Goal: Task Accomplishment & Management: Manage account settings

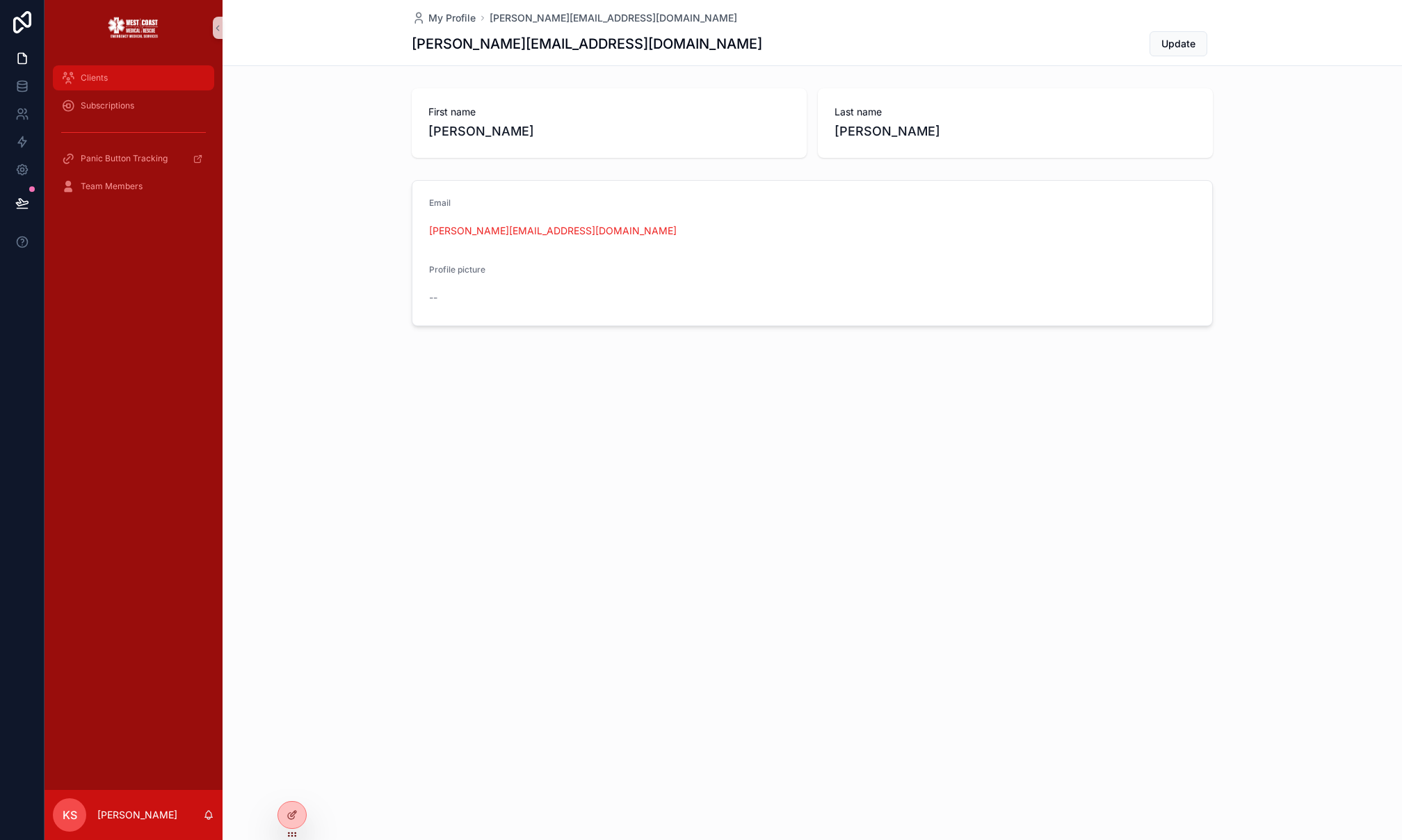
click at [96, 76] on span "Clients" at bounding box center [94, 78] width 27 height 11
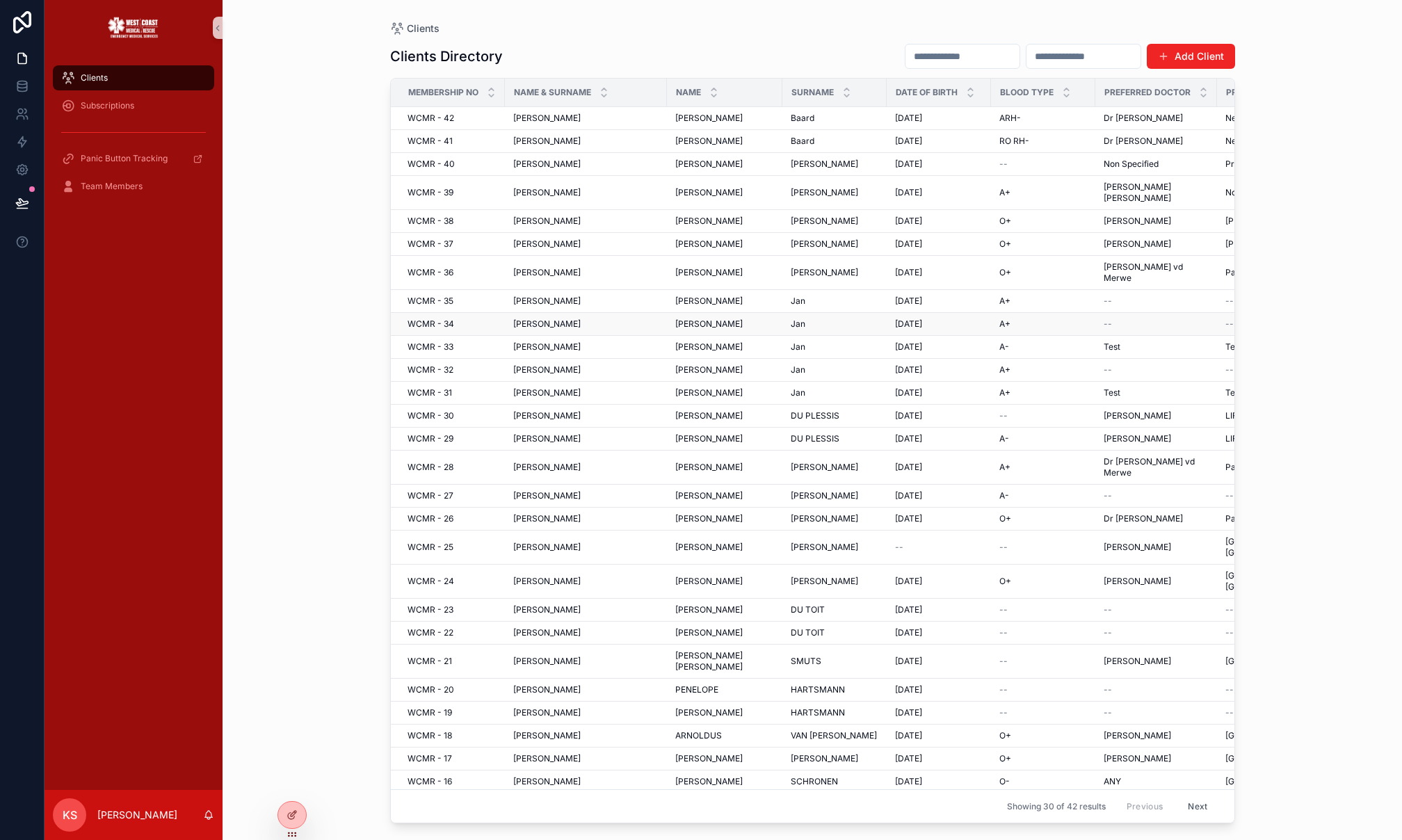
scroll to position [90, 0]
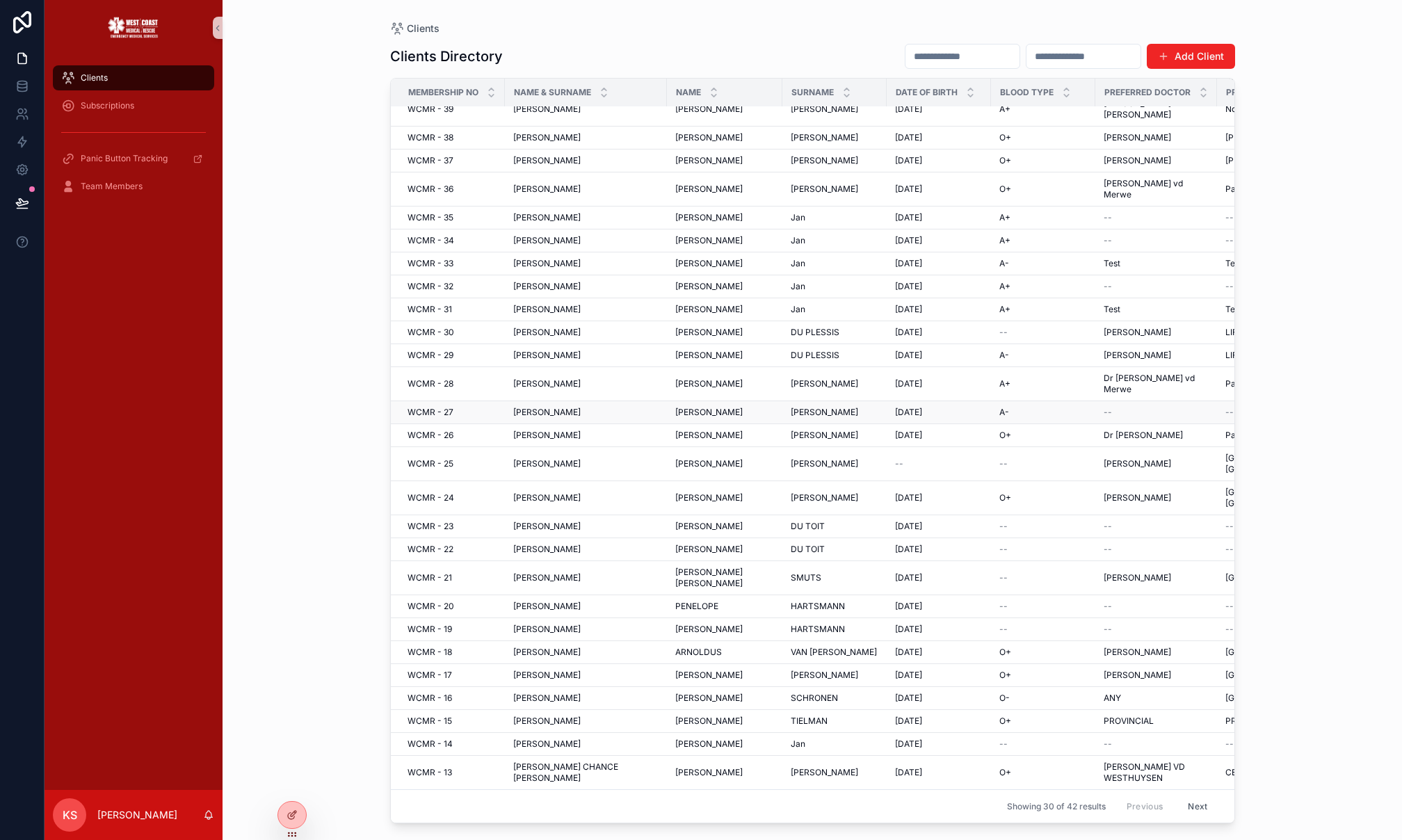
click at [593, 407] on div "[PERSON_NAME] [PERSON_NAME]" at bounding box center [585, 412] width 145 height 11
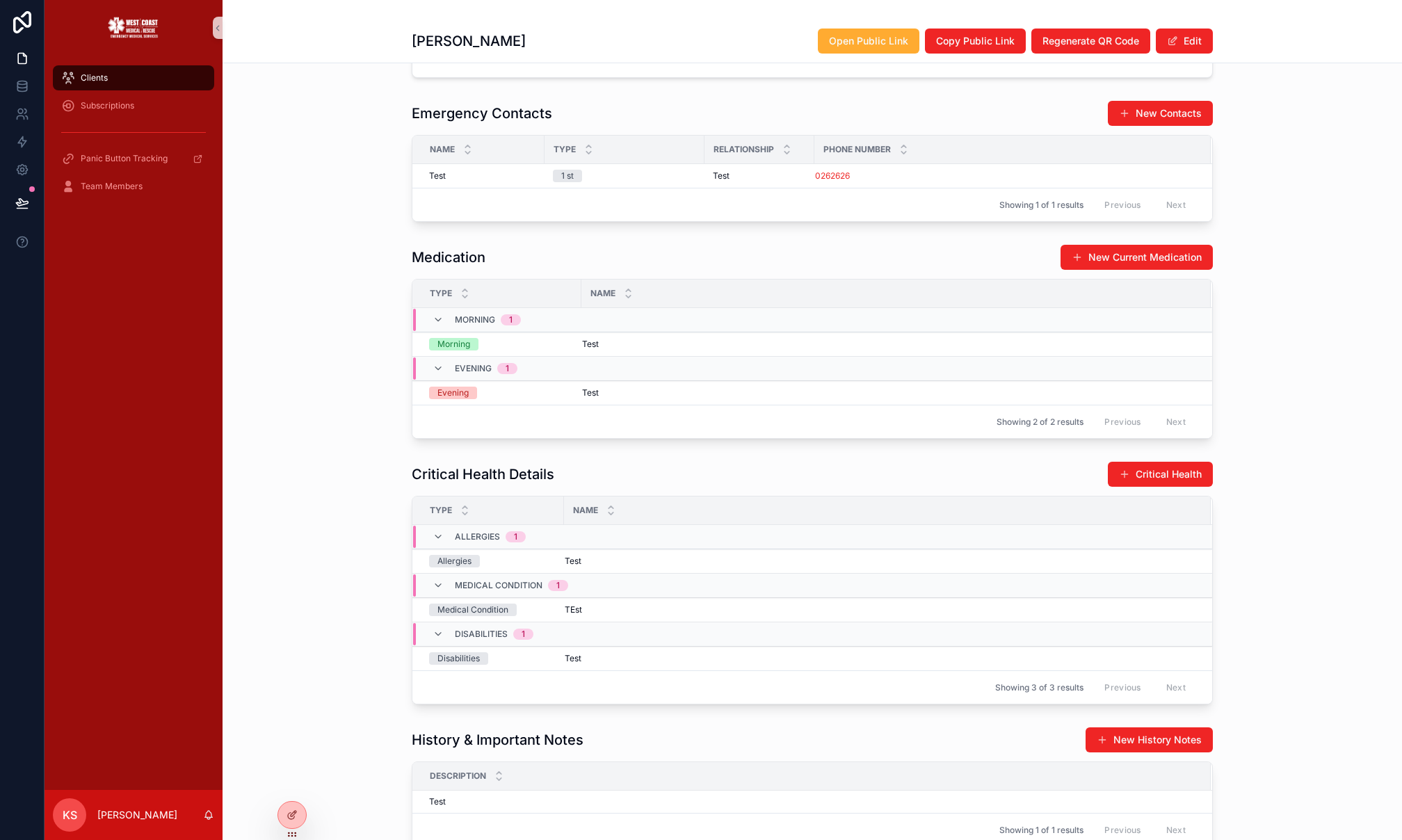
scroll to position [908, 0]
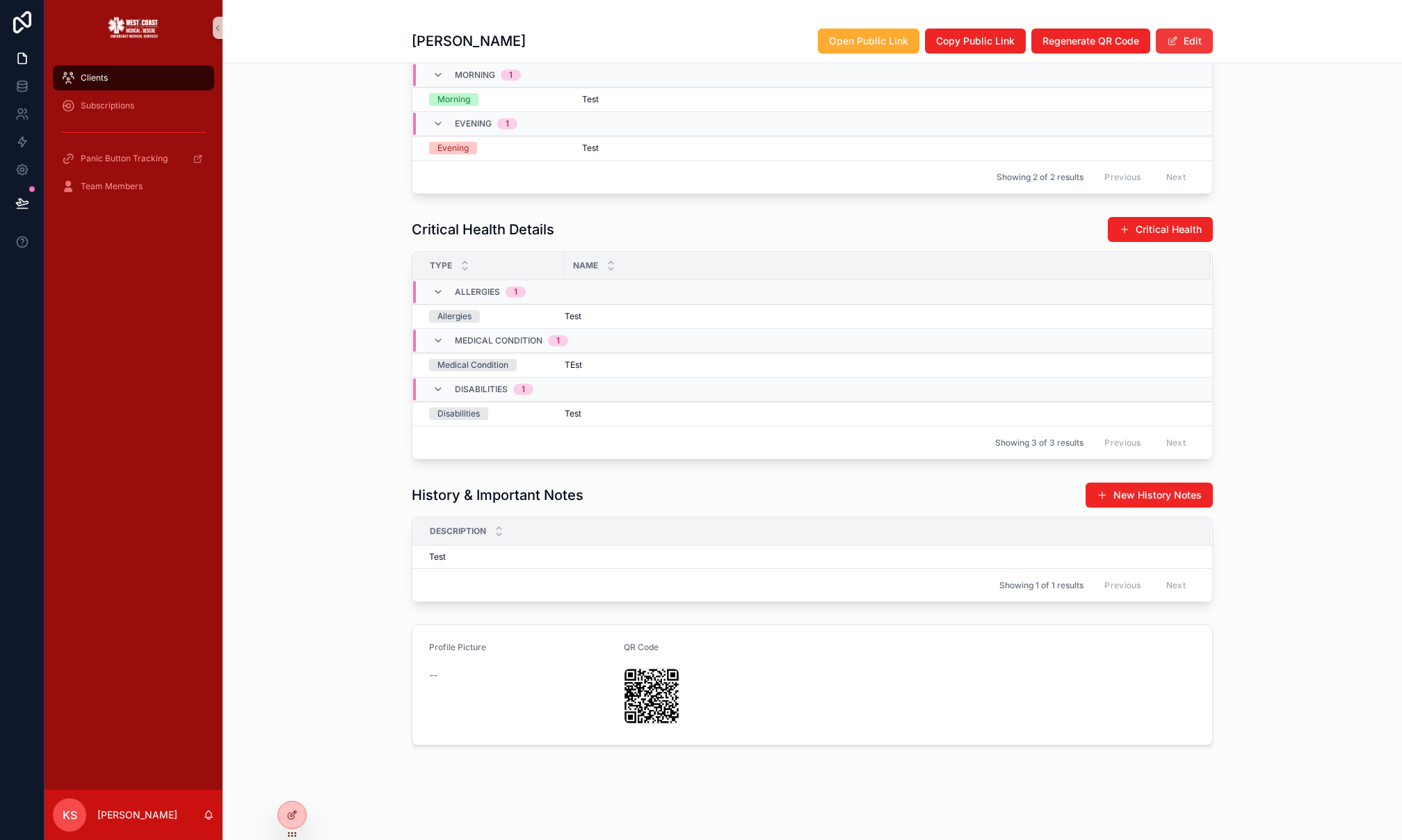
drag, startPoint x: 1192, startPoint y: 33, endPoint x: 1175, endPoint y: 36, distance: 17.3
click at [1189, 33] on button "Edit" at bounding box center [1184, 41] width 57 height 25
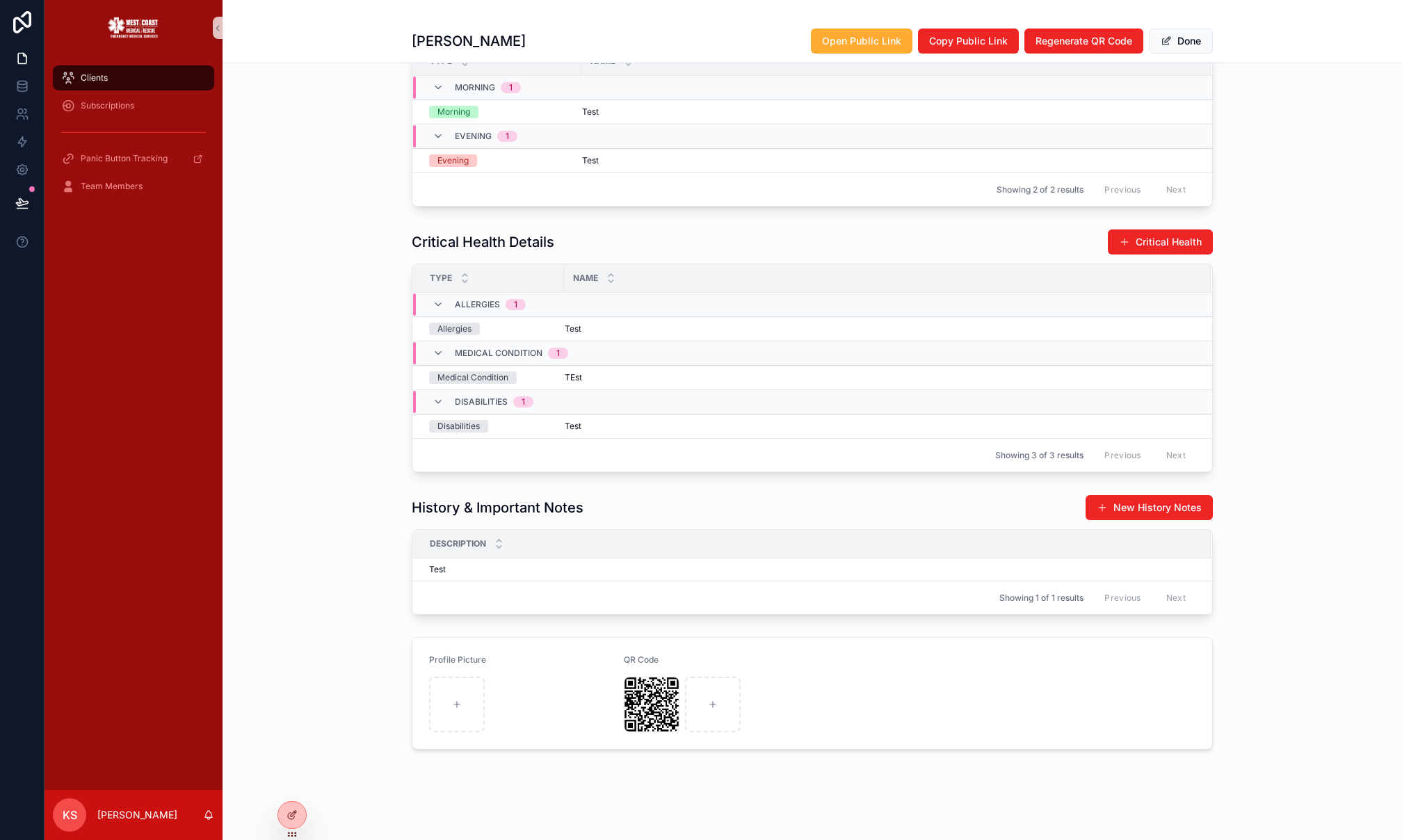
scroll to position [917, 0]
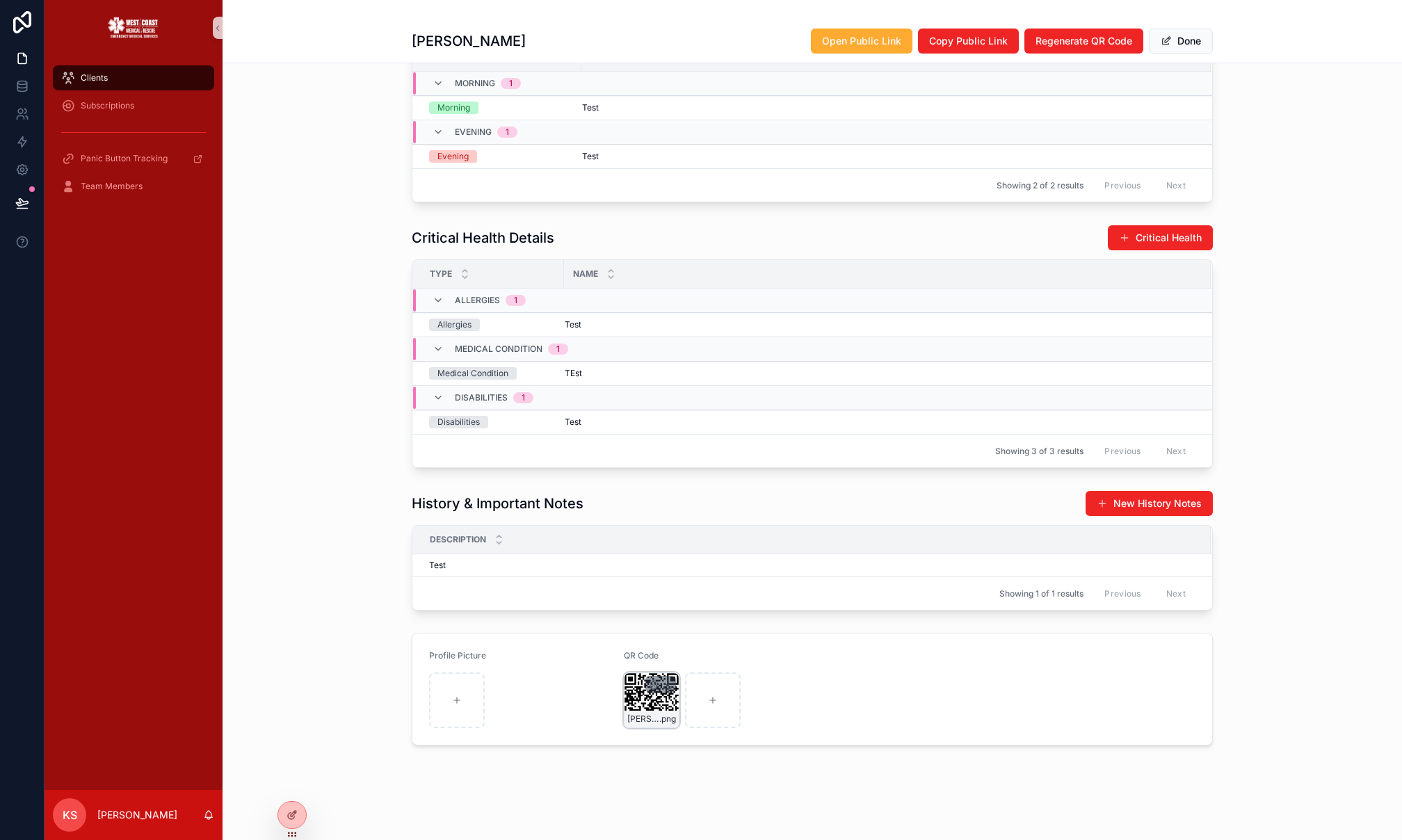
click at [668, 685] on icon "scrollable content" at bounding box center [668, 683] width 0 height 5
click at [652, 683] on icon "scrollable content" at bounding box center [654, 684] width 11 height 11
click at [682, 660] on icon "scrollable content" at bounding box center [682, 660] width 0 height 3
click at [1204, 43] on button "Done" at bounding box center [1181, 41] width 64 height 25
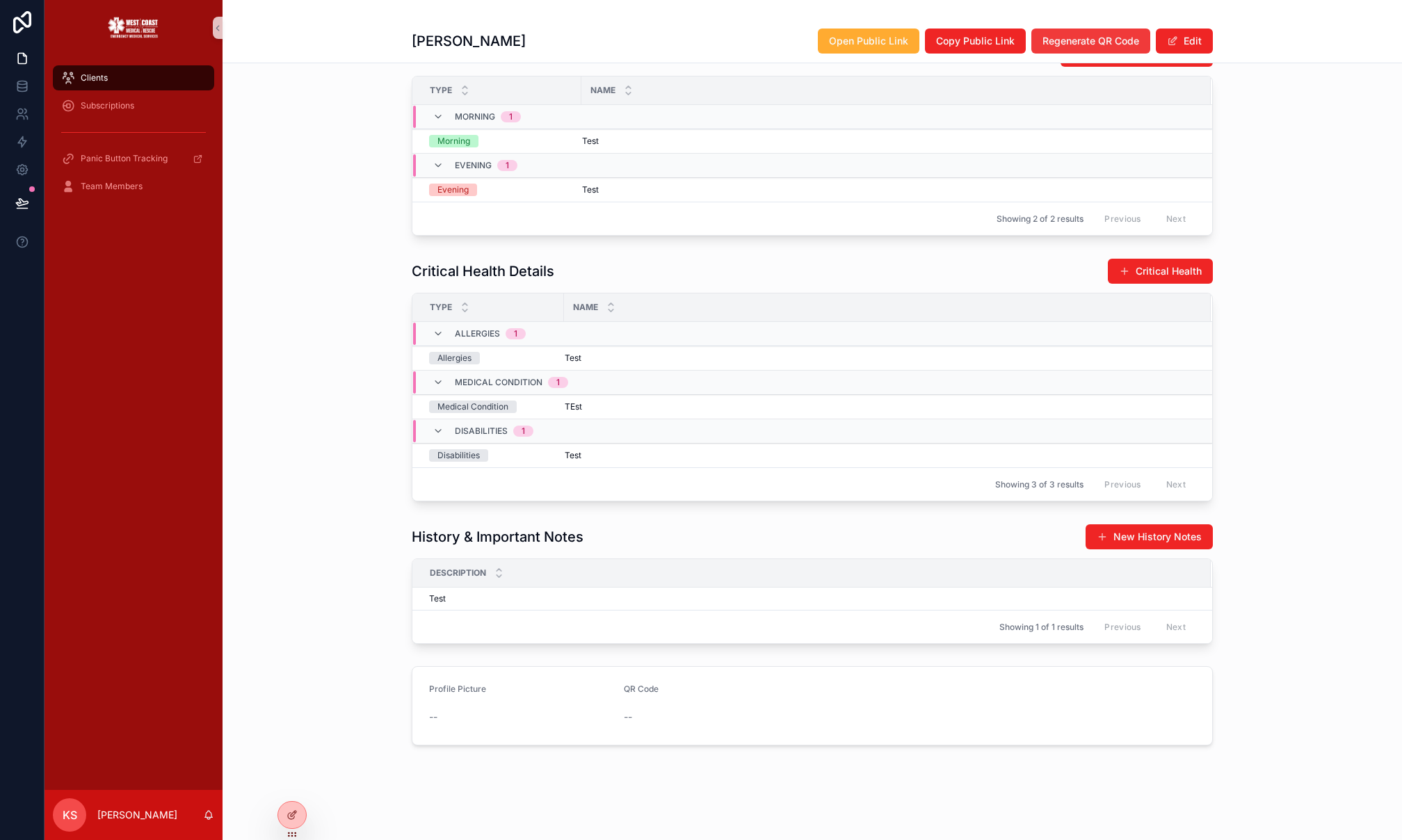
click at [1062, 44] on span "Regenerate QR Code" at bounding box center [1091, 41] width 97 height 14
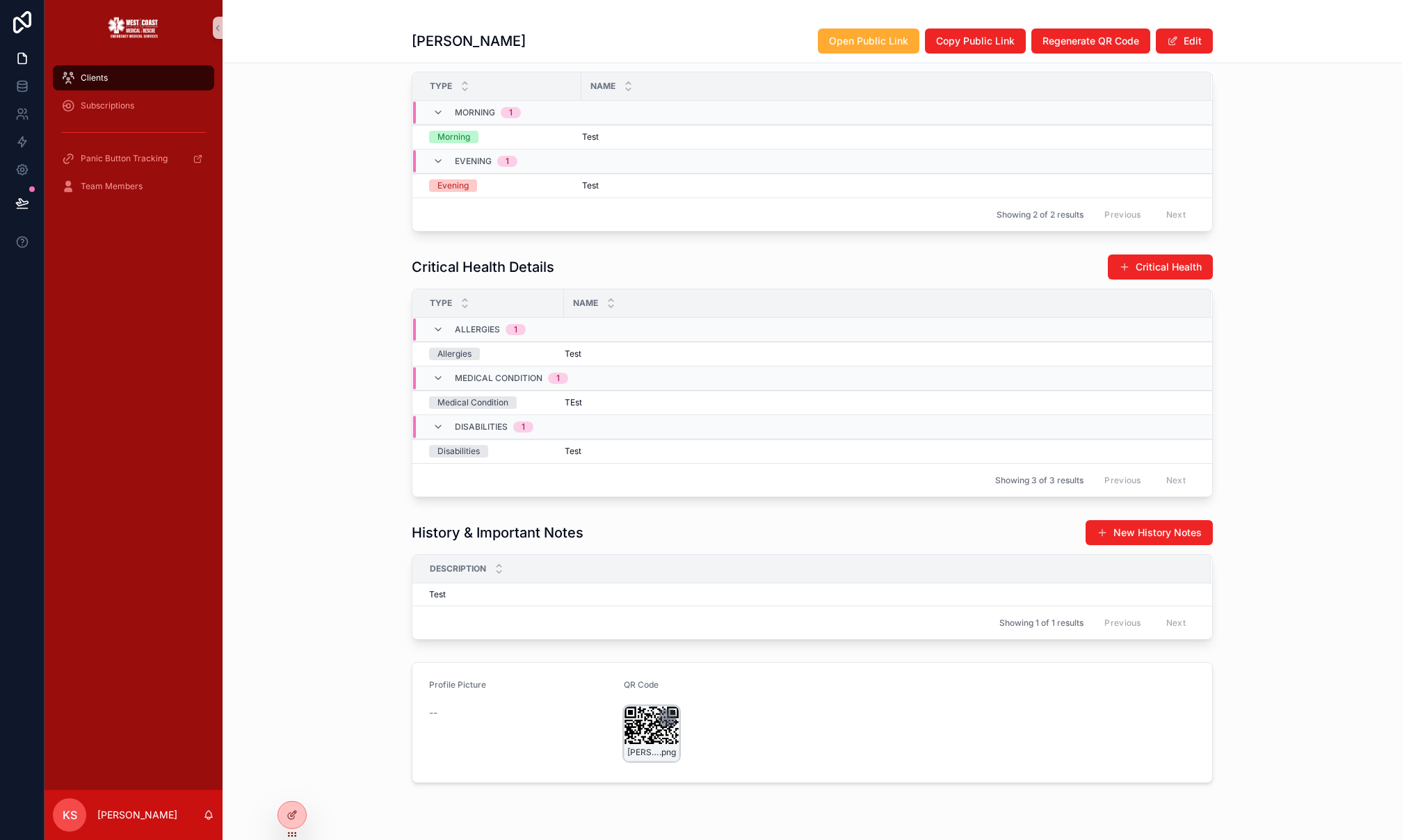
click at [640, 734] on div "[PERSON_NAME]---QR-Code .png" at bounding box center [652, 734] width 56 height 56
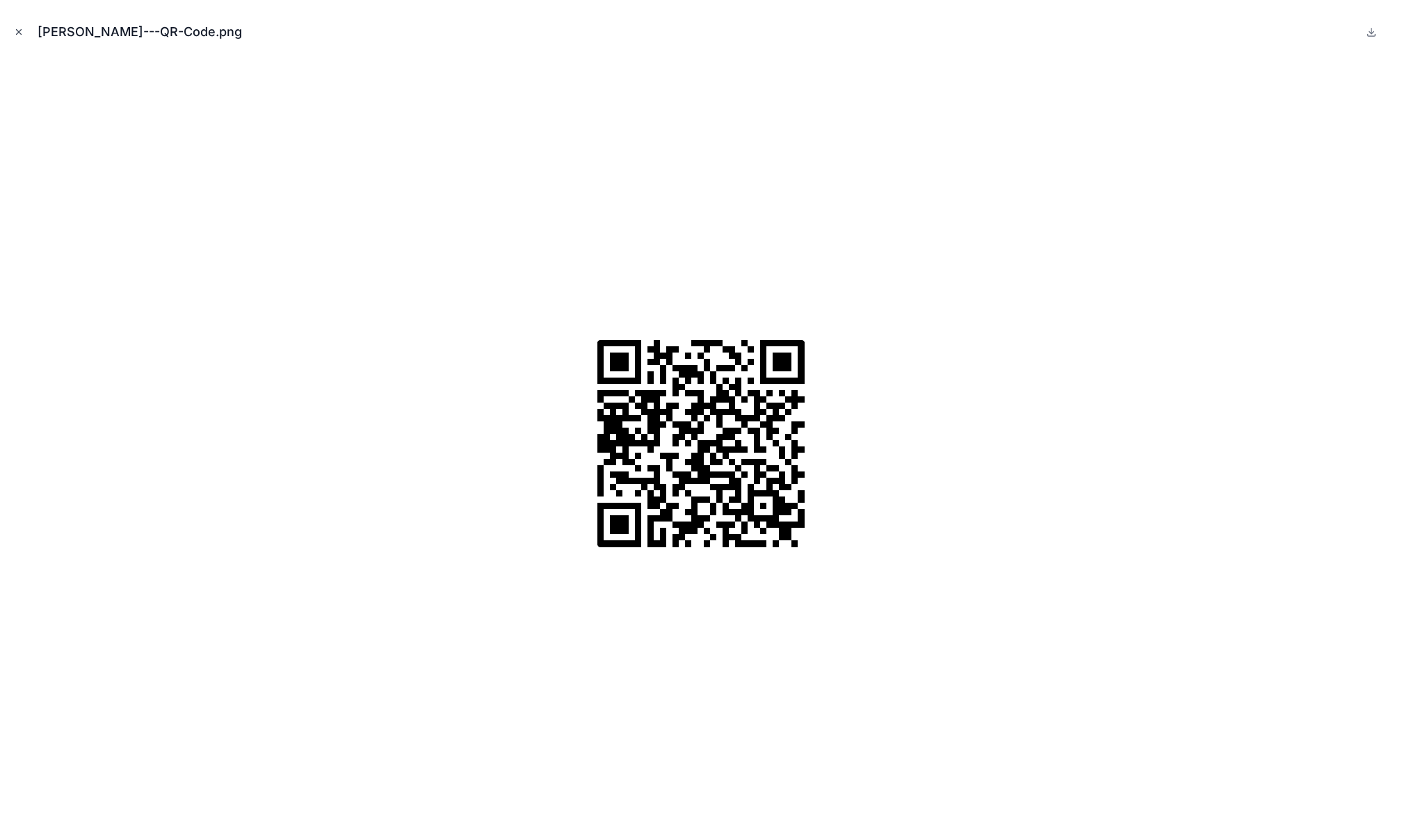
click at [23, 31] on icon "Close modal" at bounding box center [19, 32] width 10 height 10
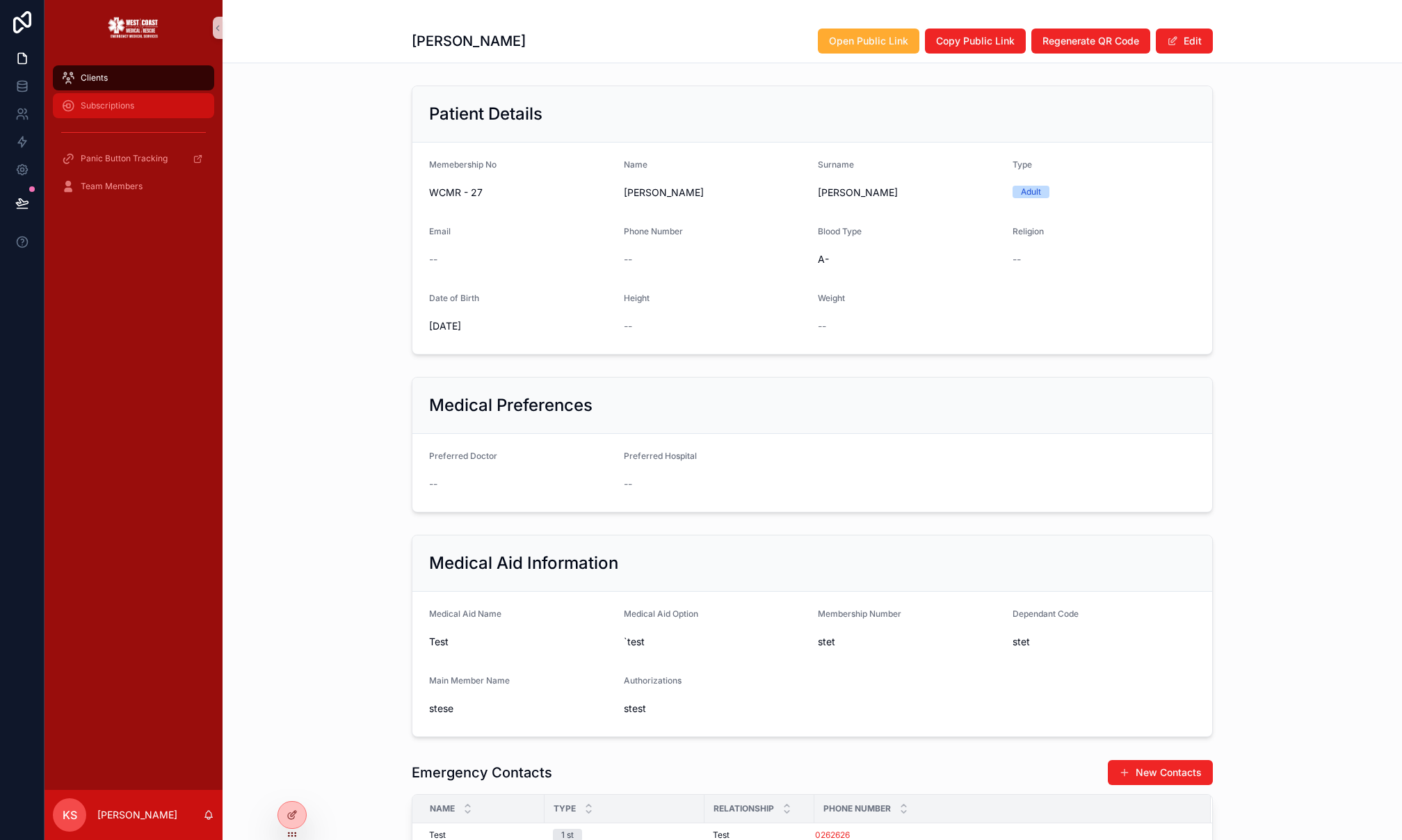
click at [151, 110] on div "Subscriptions" at bounding box center [134, 106] width 144 height 23
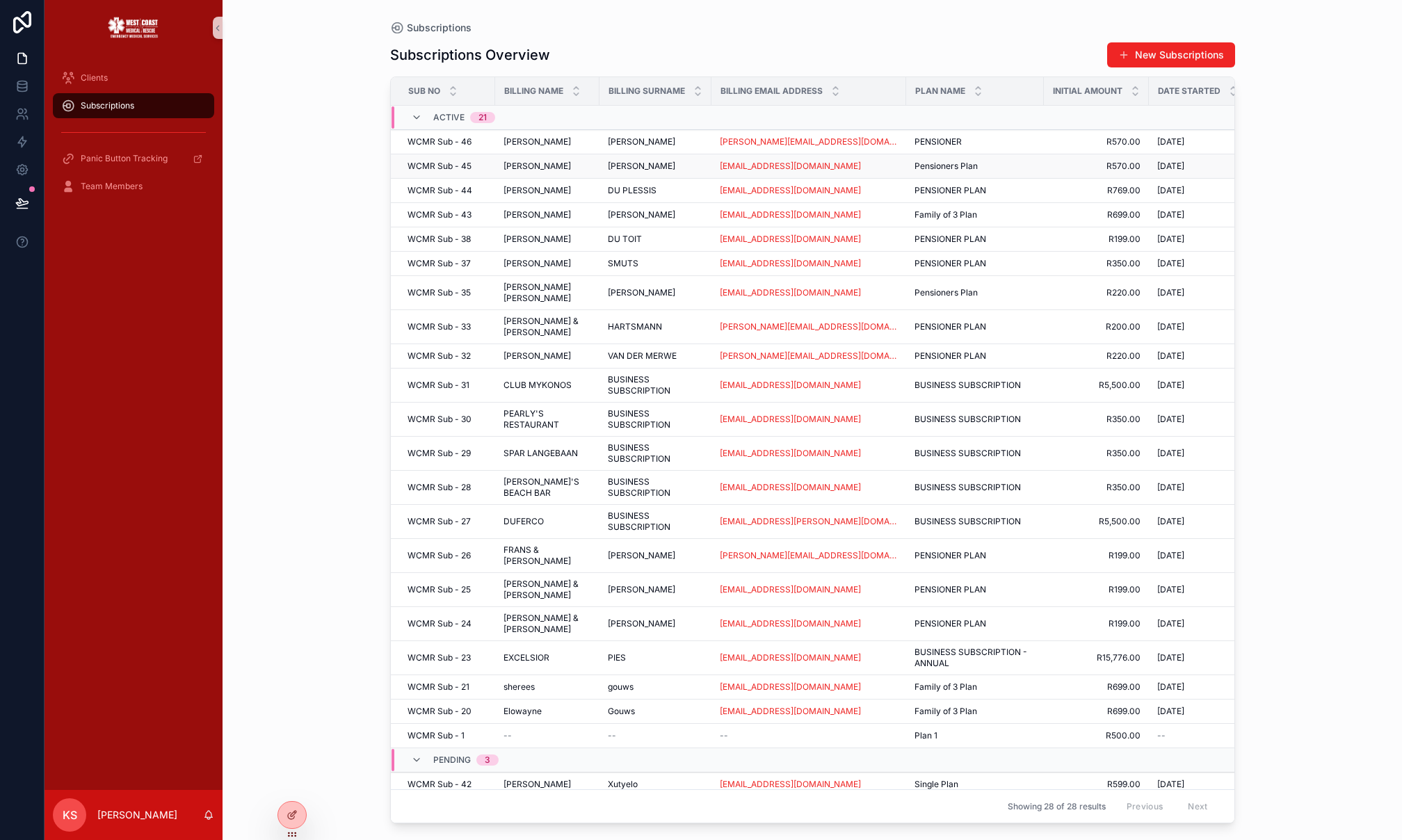
click at [571, 169] on div "[PERSON_NAME] [PERSON_NAME]" at bounding box center [547, 166] width 88 height 11
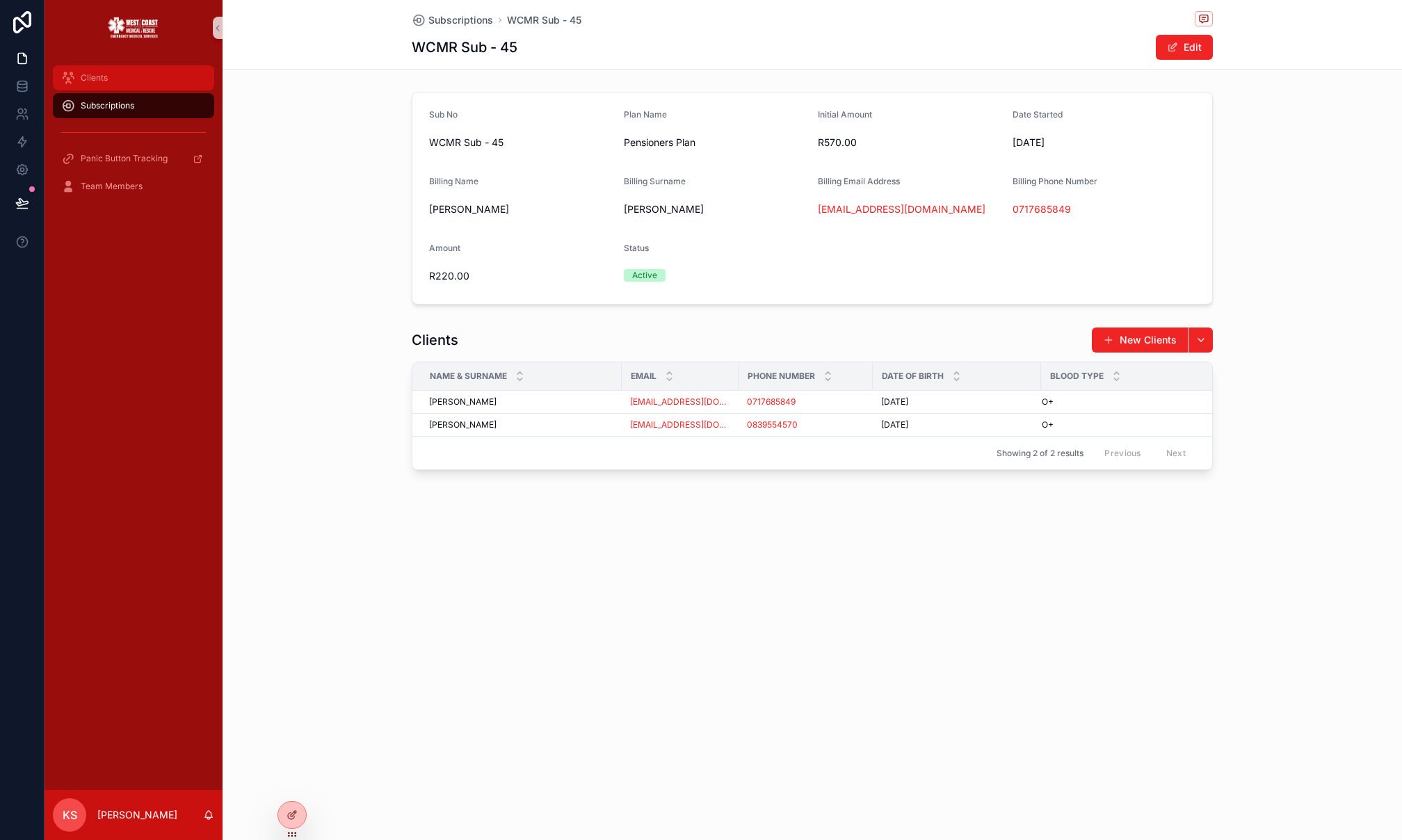
drag, startPoint x: 133, startPoint y: 84, endPoint x: 347, endPoint y: 145, distance: 222.5
click at [133, 84] on div "Clients" at bounding box center [134, 78] width 144 height 23
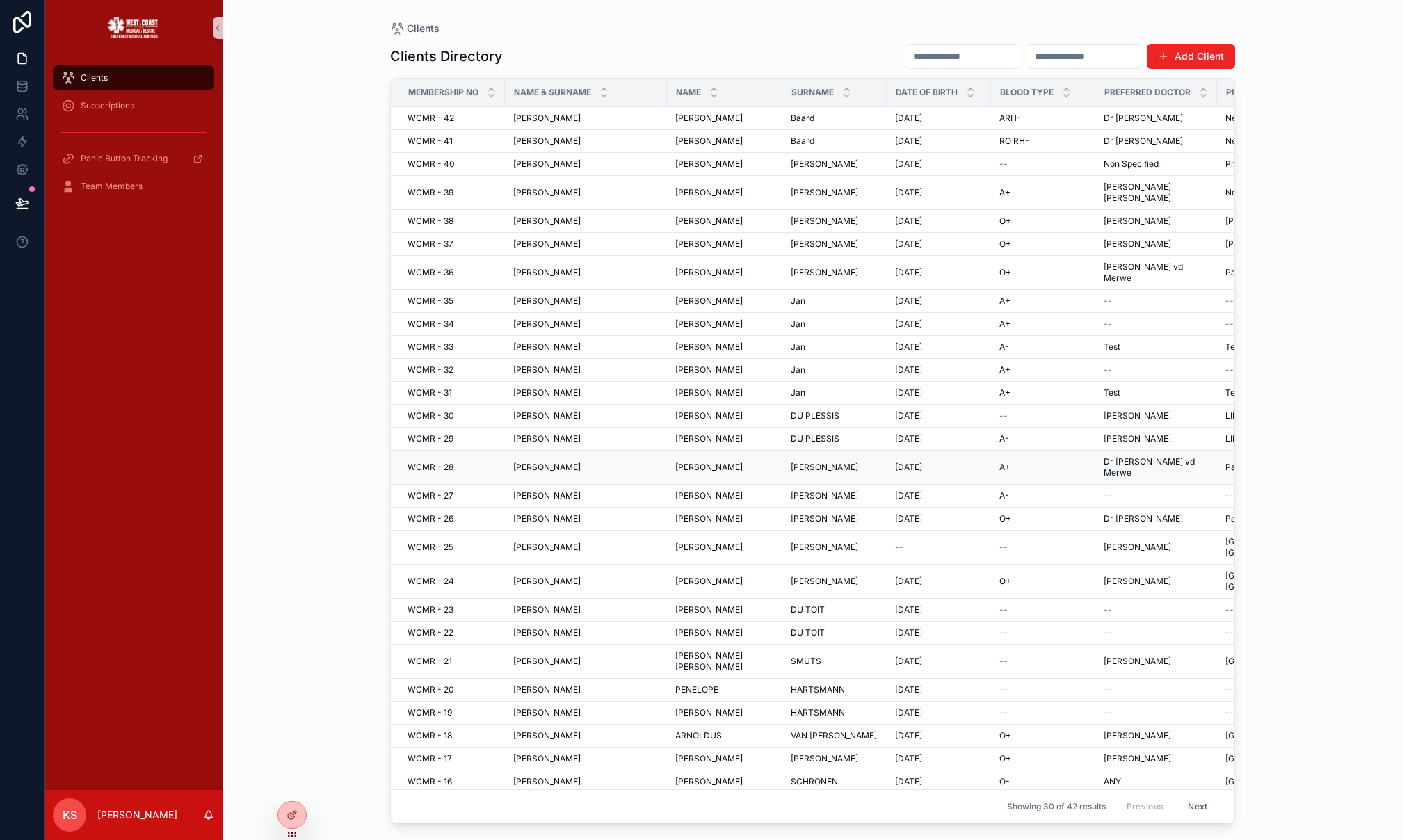
click at [699, 462] on div "[PERSON_NAME]" at bounding box center [724, 467] width 99 height 11
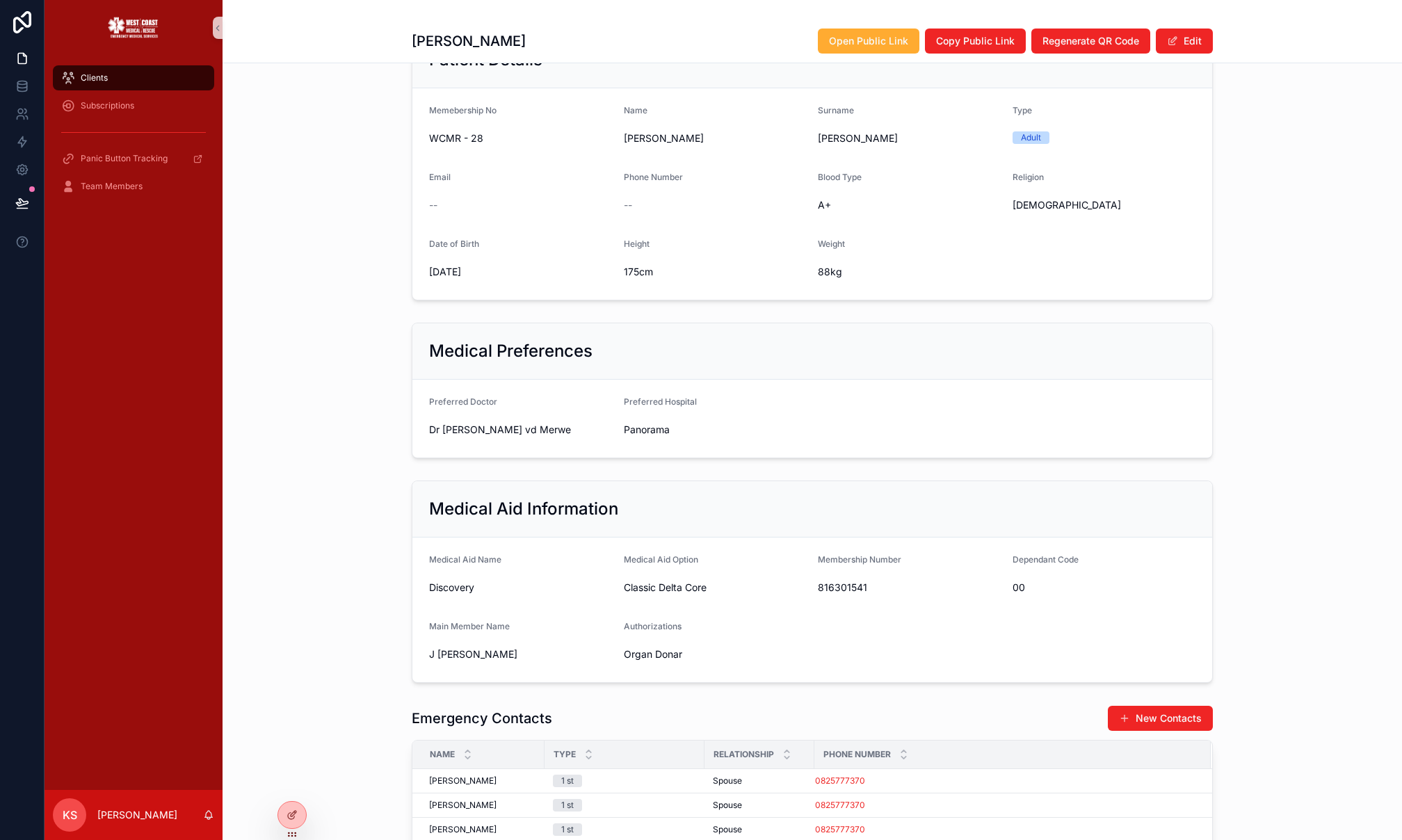
scroll to position [57, 0]
click at [291, 804] on div at bounding box center [292, 815] width 28 height 26
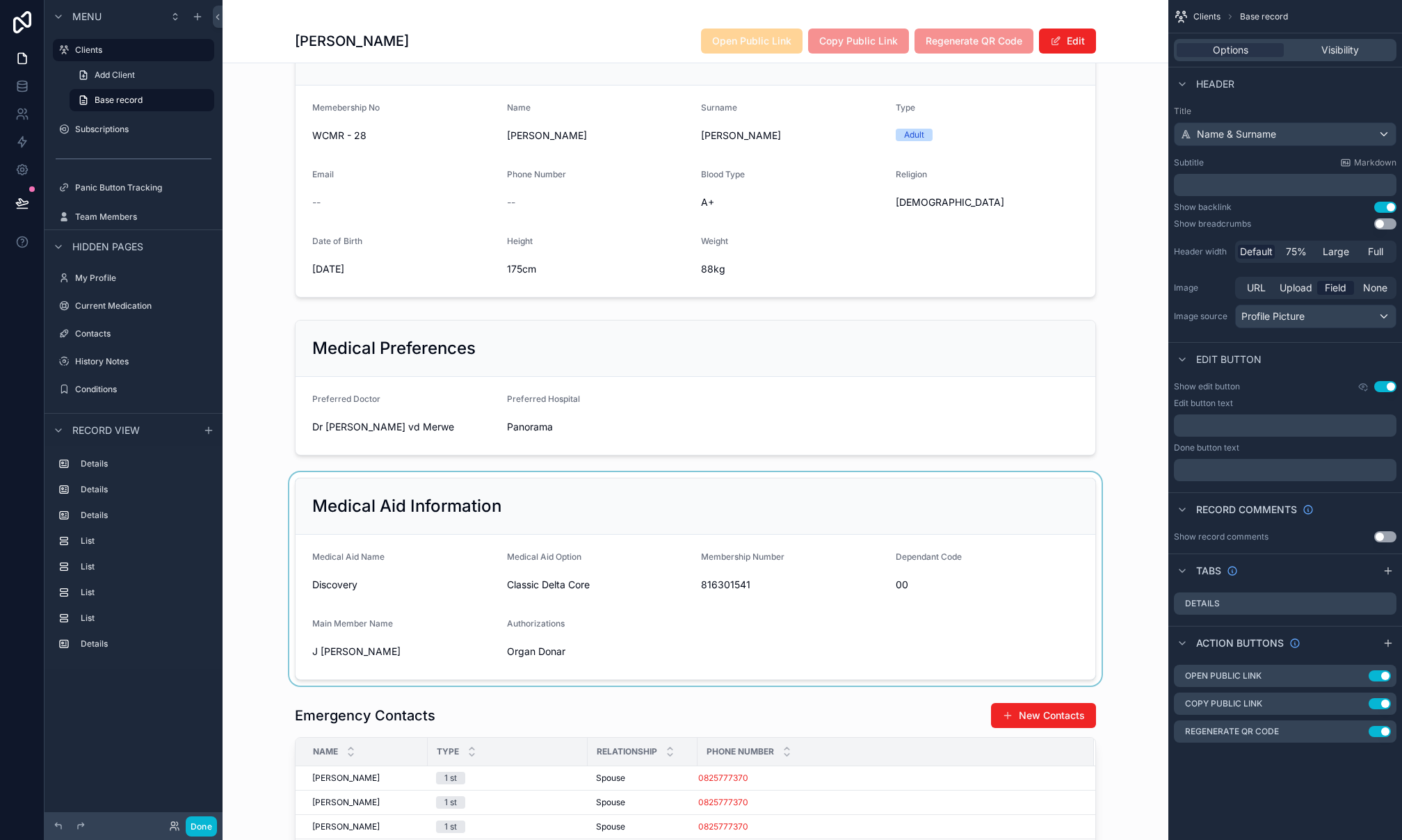
click at [904, 520] on div "scrollable content" at bounding box center [696, 578] width 946 height 213
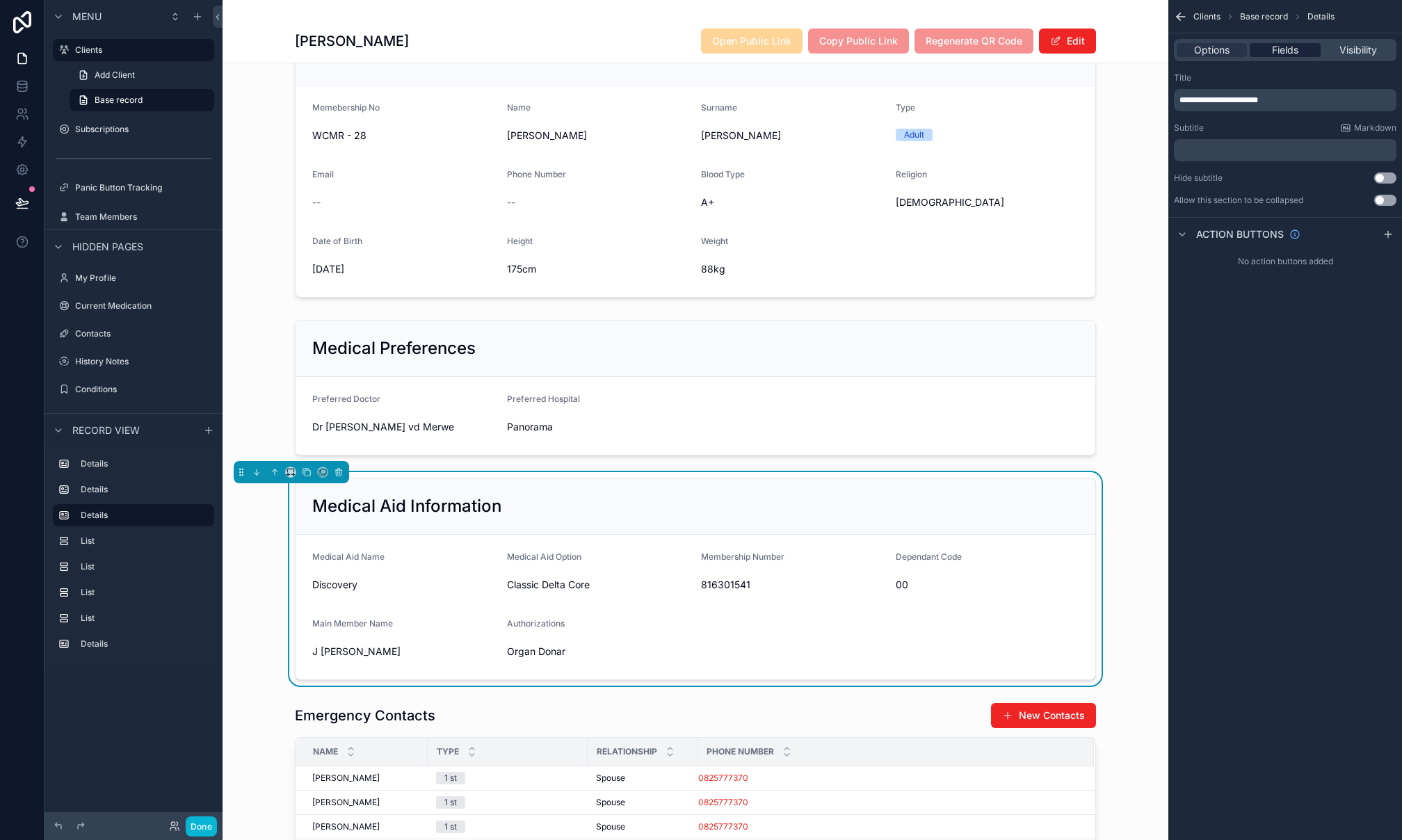
click at [1286, 54] on span "Fields" at bounding box center [1286, 50] width 26 height 14
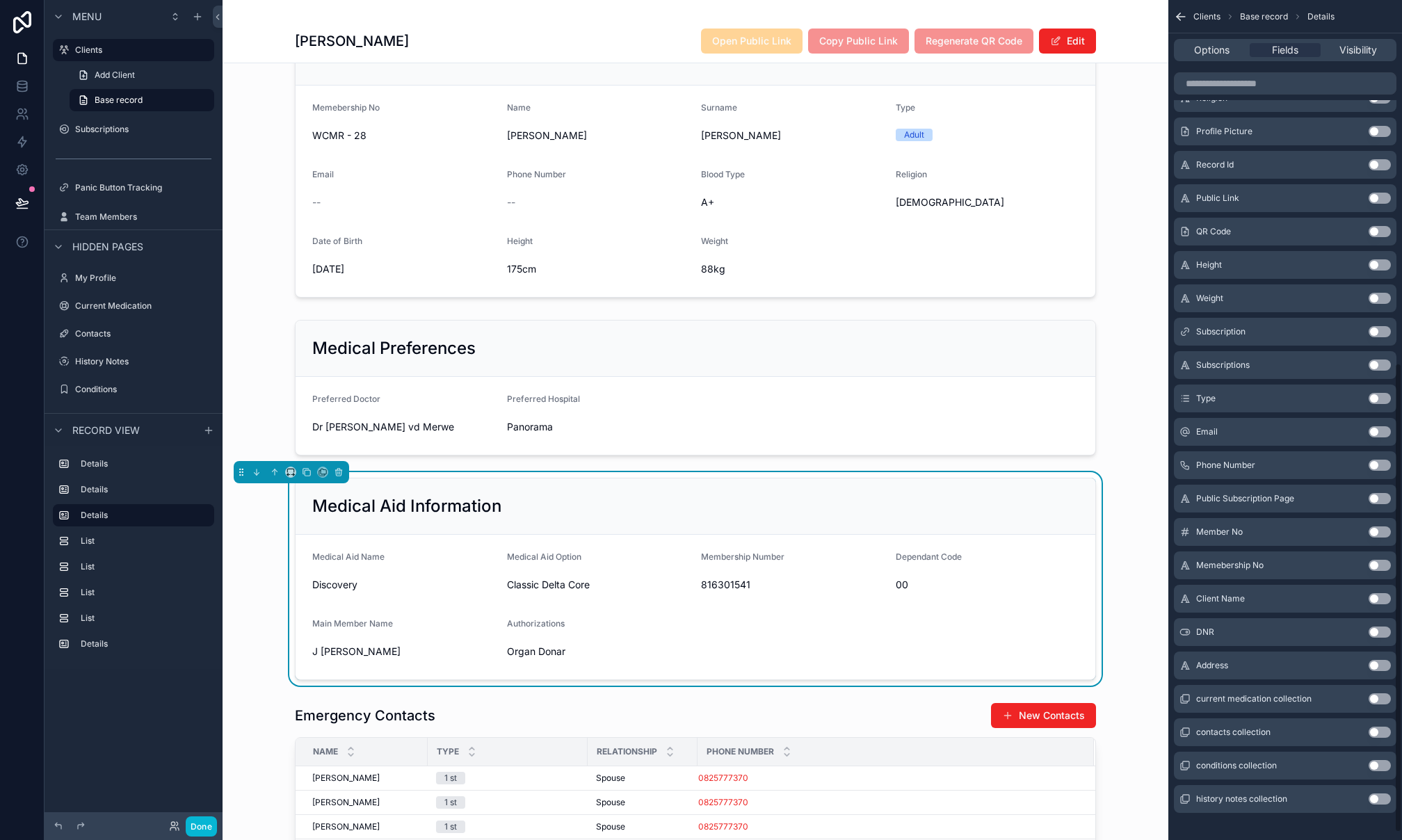
scroll to position [661, 0]
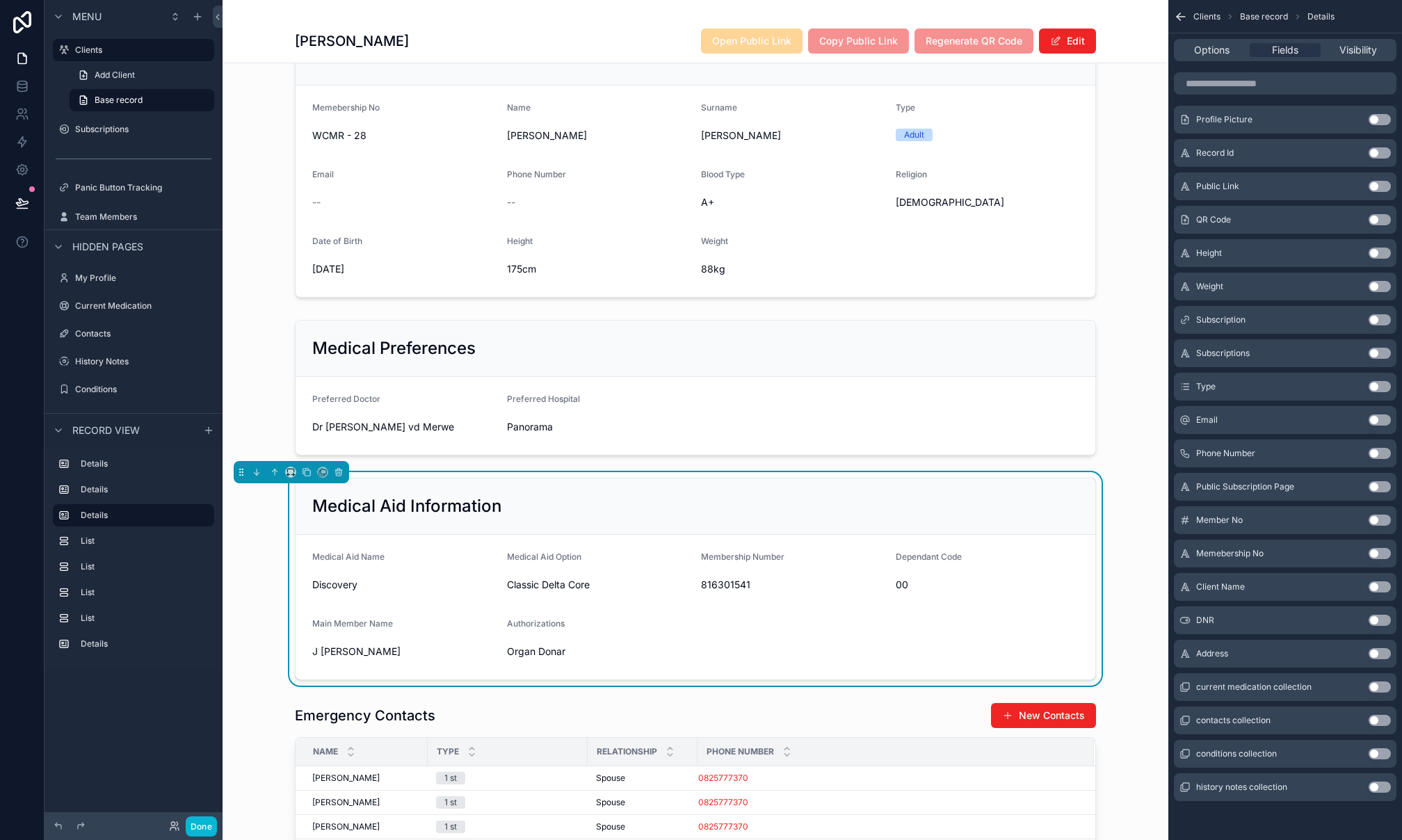
click at [1370, 622] on button "Use setting" at bounding box center [1379, 620] width 23 height 11
